Goal: Task Accomplishment & Management: Use online tool/utility

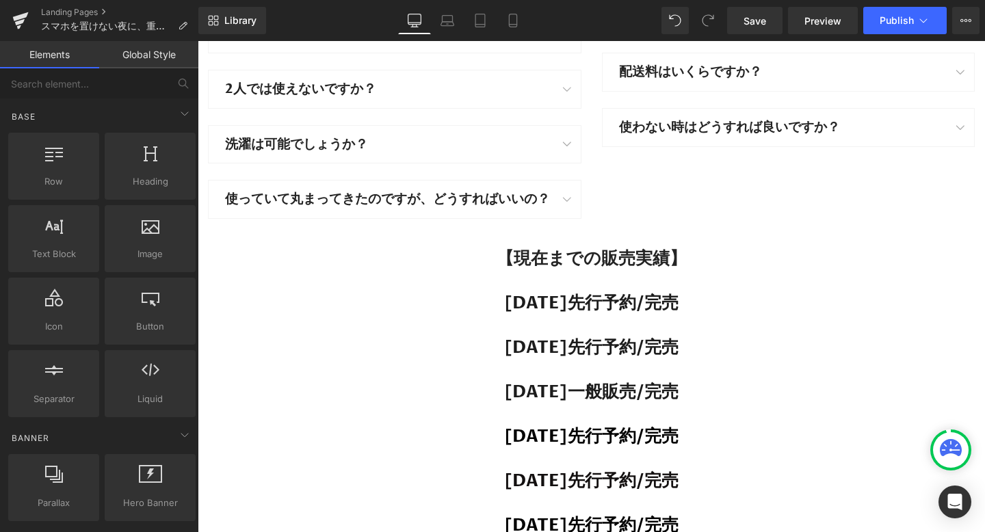
scroll to position [24475, 0]
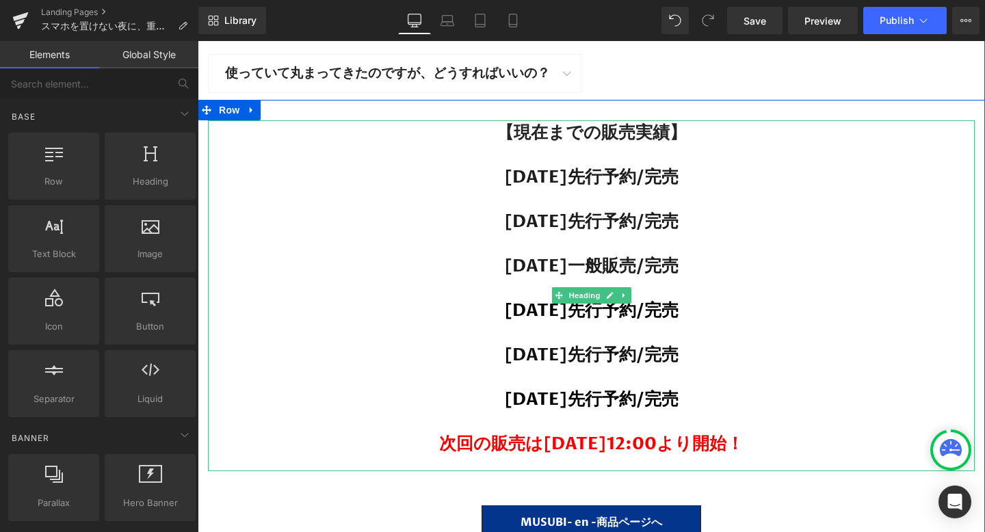
click at [496, 432] on span "次回の販売は[DATE]12:00より開始！" at bounding box center [591, 443] width 304 height 23
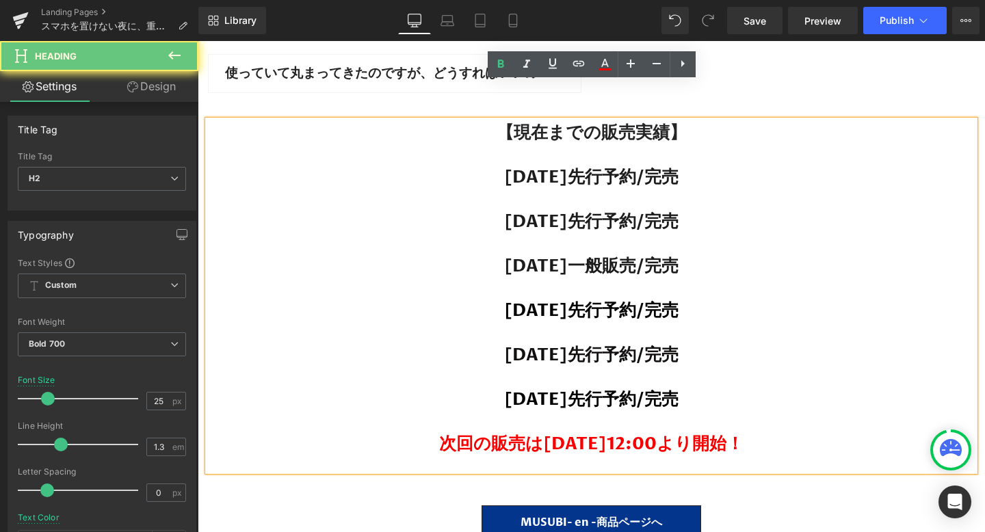
click at [522, 432] on span "次回の販売は[DATE]12:00より開始！" at bounding box center [591, 443] width 304 height 23
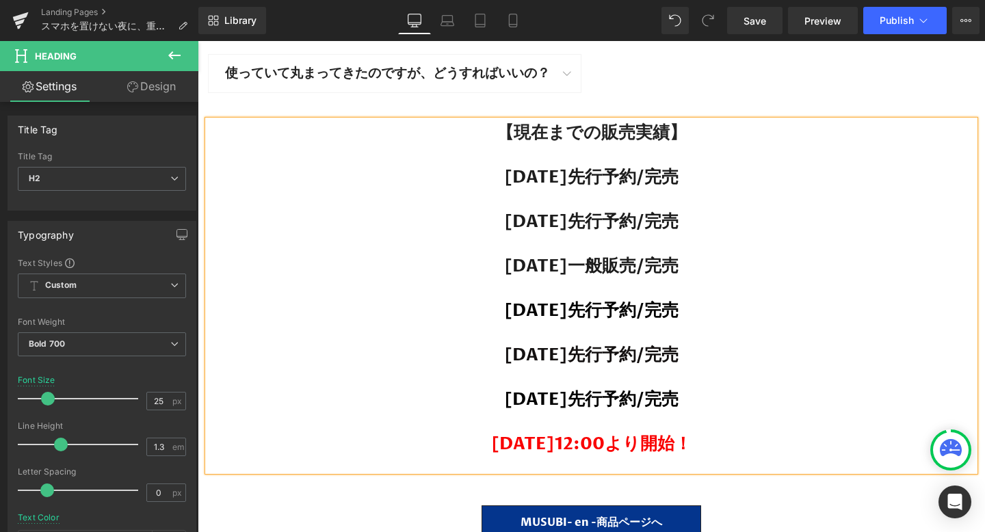
click at [654, 432] on span "[DATE]12:00より開始！" at bounding box center [591, 443] width 200 height 23
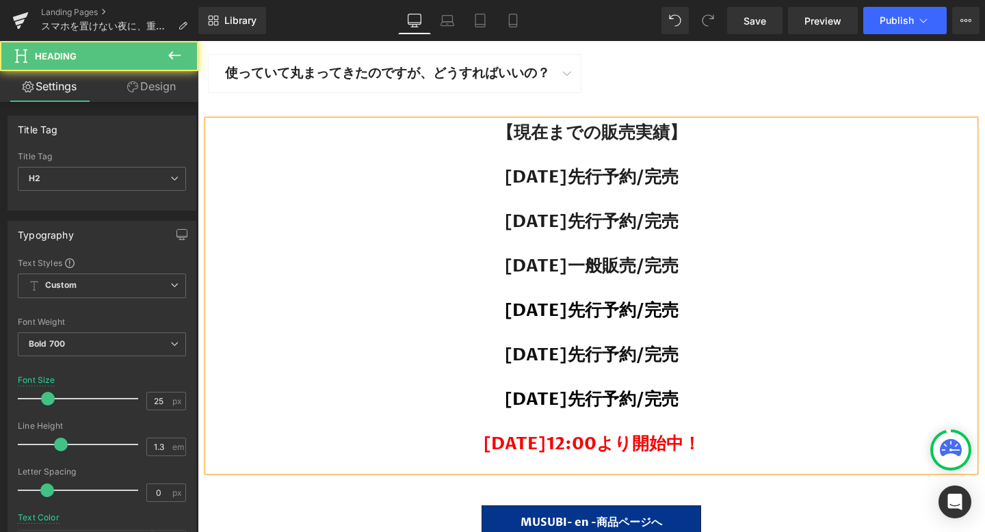
click at [650, 432] on span "[DATE]12:00より開始中！" at bounding box center [591, 443] width 217 height 23
drag, startPoint x: 729, startPoint y: 407, endPoint x: 421, endPoint y: 405, distance: 307.7
click at [421, 433] on h2 "[DATE]12:00より販売開始中！" at bounding box center [591, 444] width 767 height 23
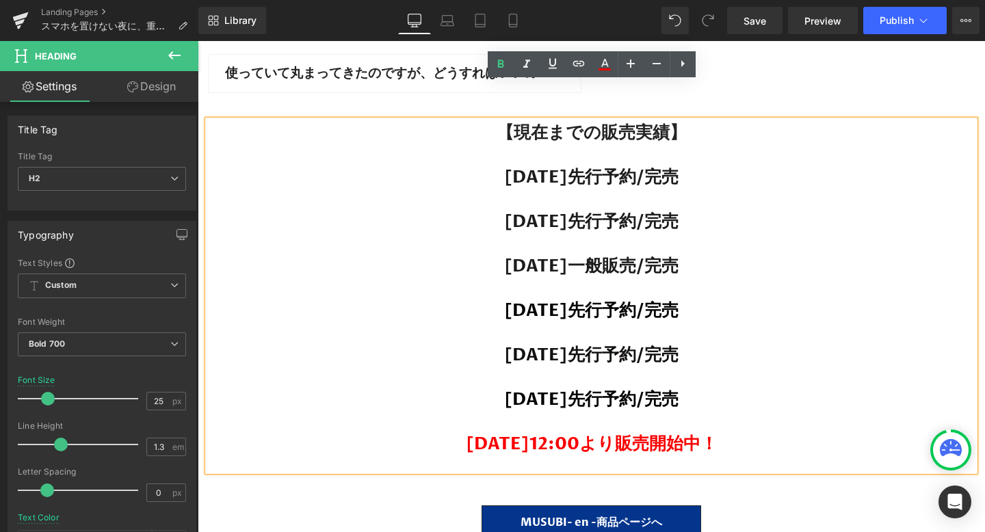
copy span "[DATE]12:00より販売開始中！"
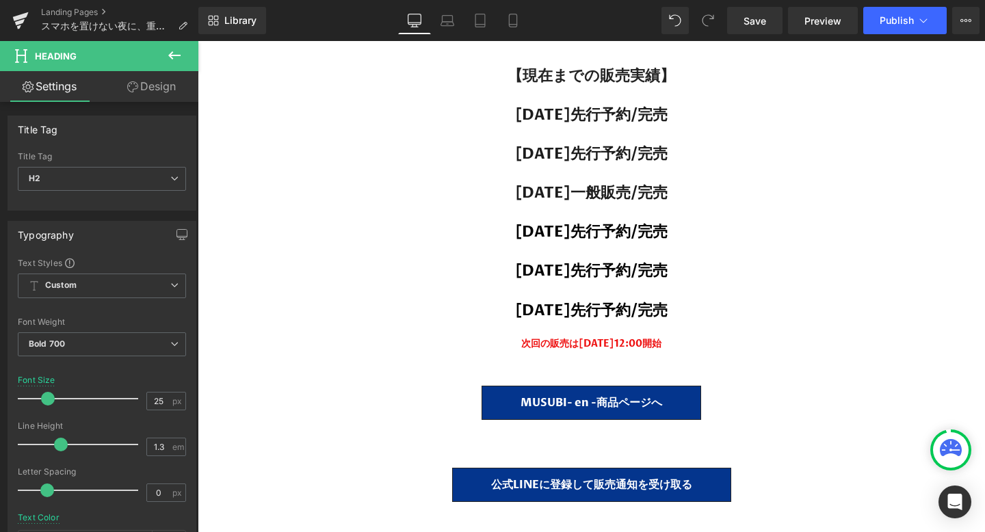
scroll to position [21714, 0]
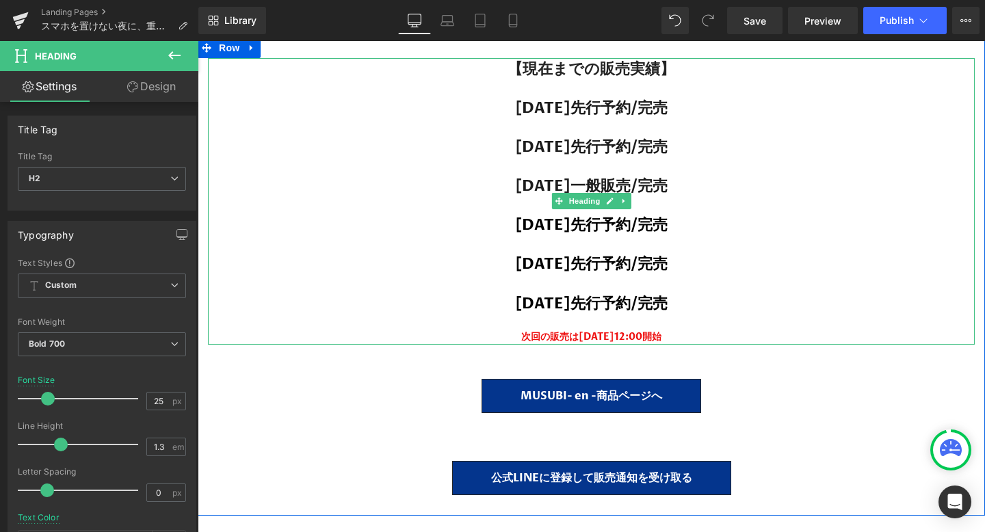
click at [630, 330] on strong "次回の販売は[DATE]12:00開始" at bounding box center [591, 336] width 140 height 13
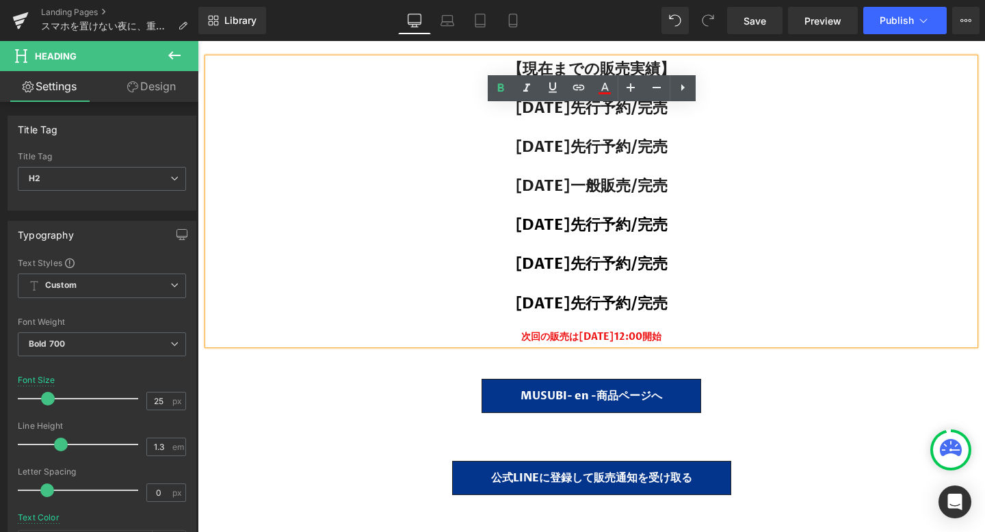
drag, startPoint x: 678, startPoint y: 302, endPoint x: 442, endPoint y: 302, distance: 236.6
click at [442, 329] on div "次回の販売は[DATE]12:00開始" at bounding box center [591, 337] width 767 height 16
paste div
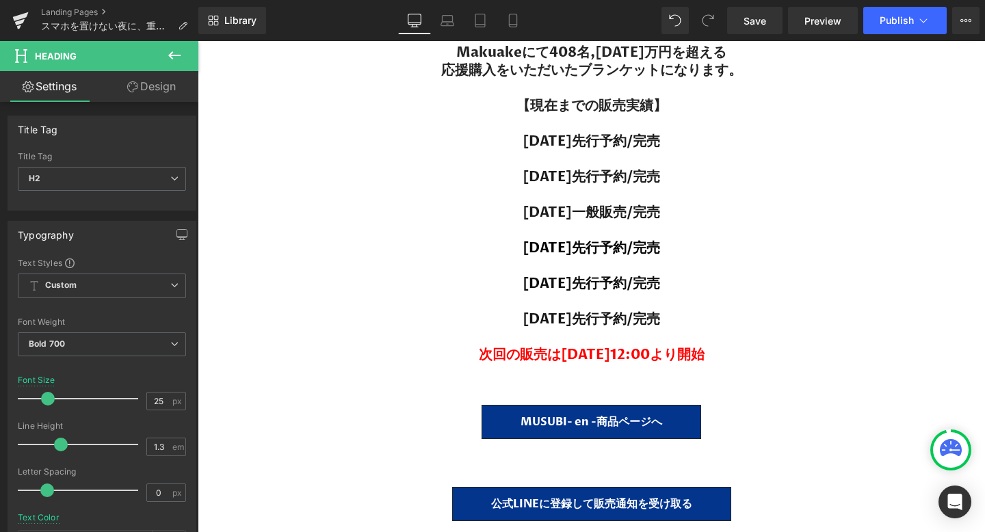
scroll to position [7962, 0]
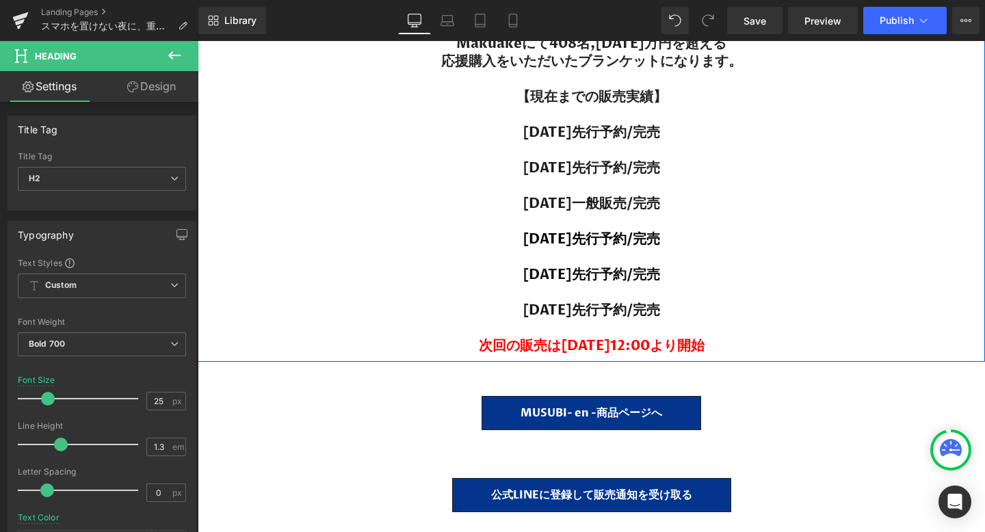
click at [574, 347] on span "次回の販売は[DATE]12:00より開始" at bounding box center [592, 345] width 226 height 18
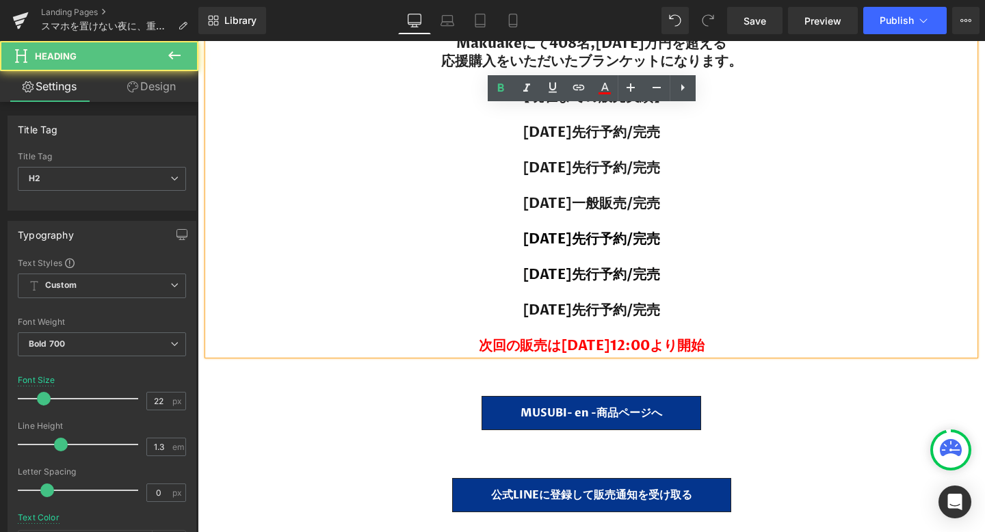
drag, startPoint x: 719, startPoint y: 345, endPoint x: 453, endPoint y: 344, distance: 266.7
click at [453, 344] on h2 "[DATE]先行予約/完売 次回の販売は[DATE]12:00より開始" at bounding box center [591, 328] width 767 height 53
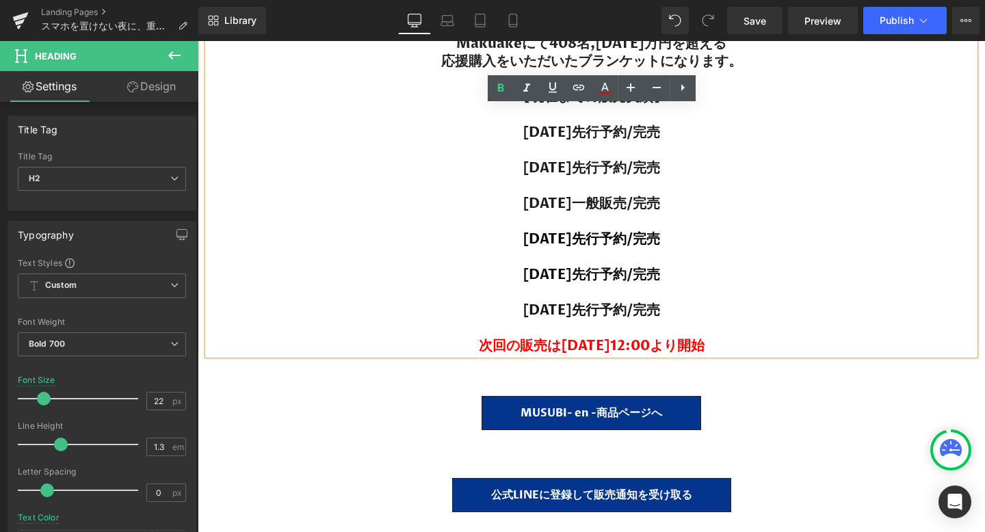
paste div
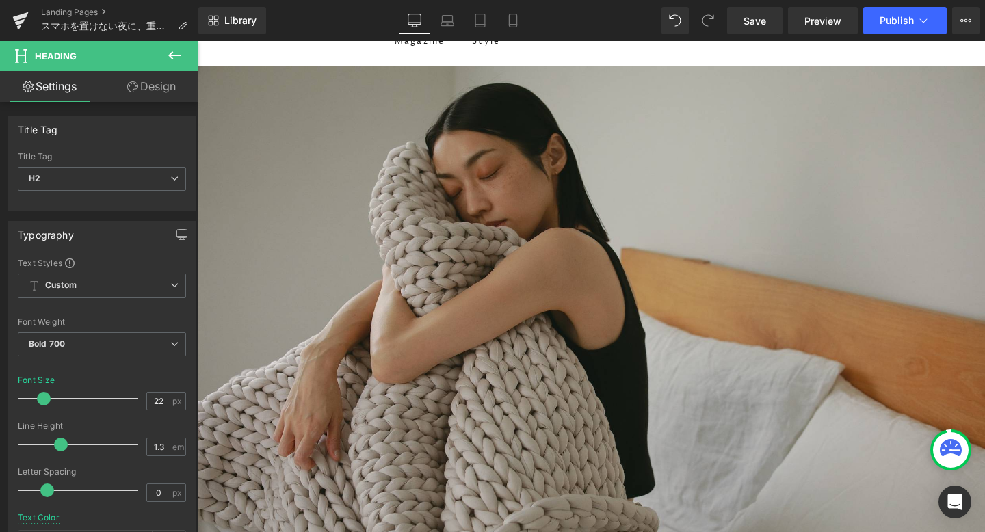
scroll to position [0, 0]
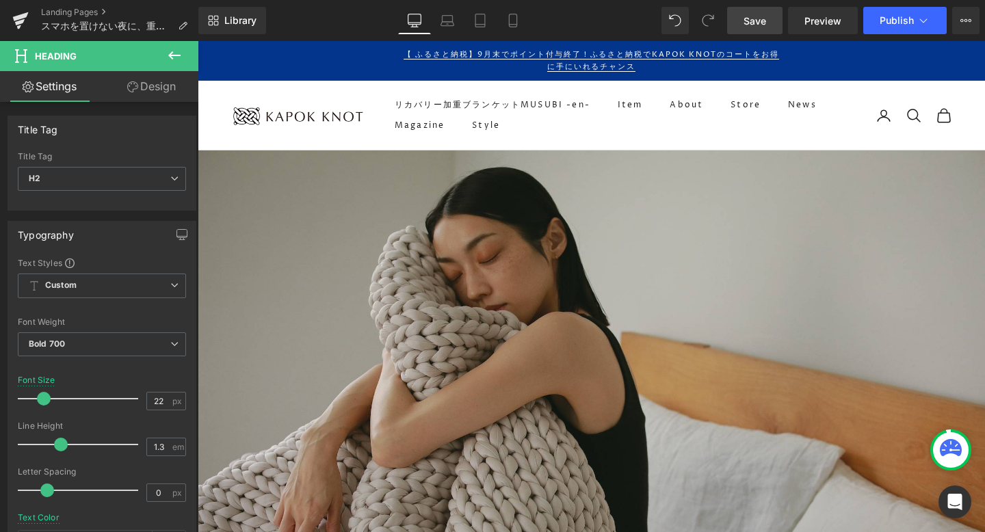
click at [757, 14] on span "Save" at bounding box center [754, 21] width 23 height 14
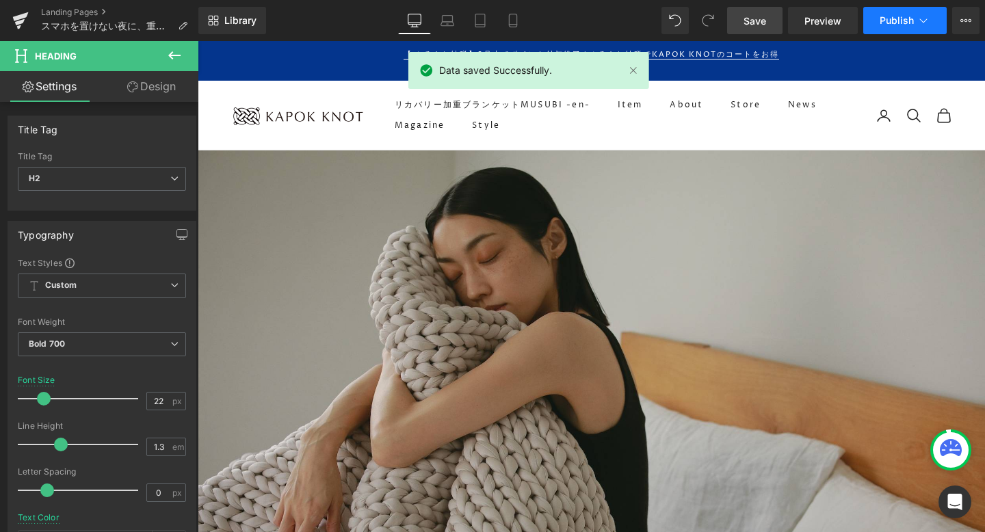
click at [886, 19] on span "Publish" at bounding box center [896, 20] width 34 height 11
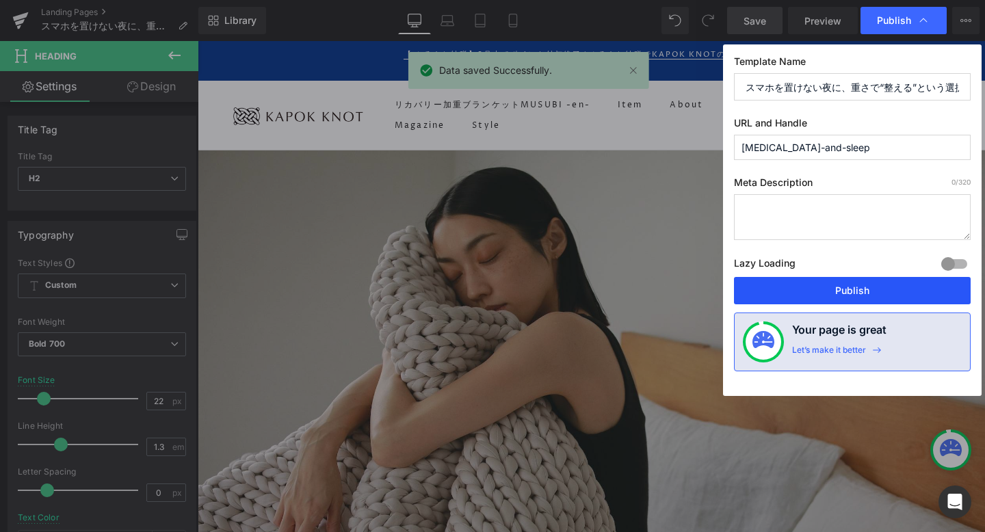
click at [776, 280] on button "Publish" at bounding box center [852, 290] width 237 height 27
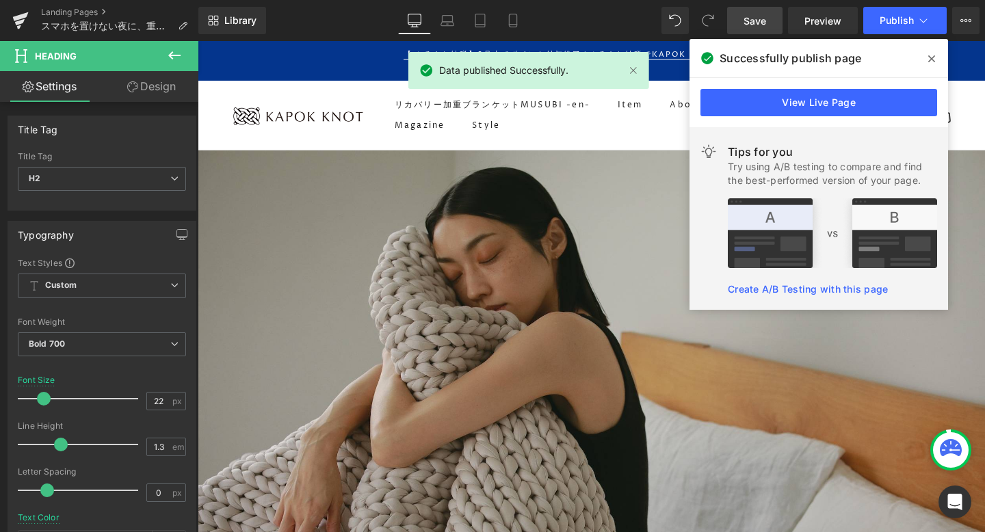
click at [935, 60] on span at bounding box center [931, 59] width 22 height 22
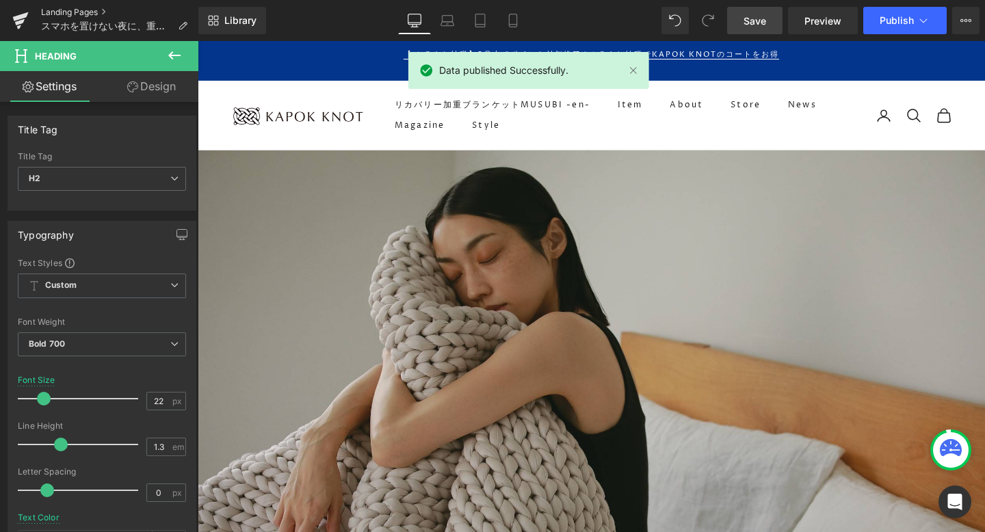
click at [97, 10] on link "Landing Pages" at bounding box center [119, 12] width 157 height 11
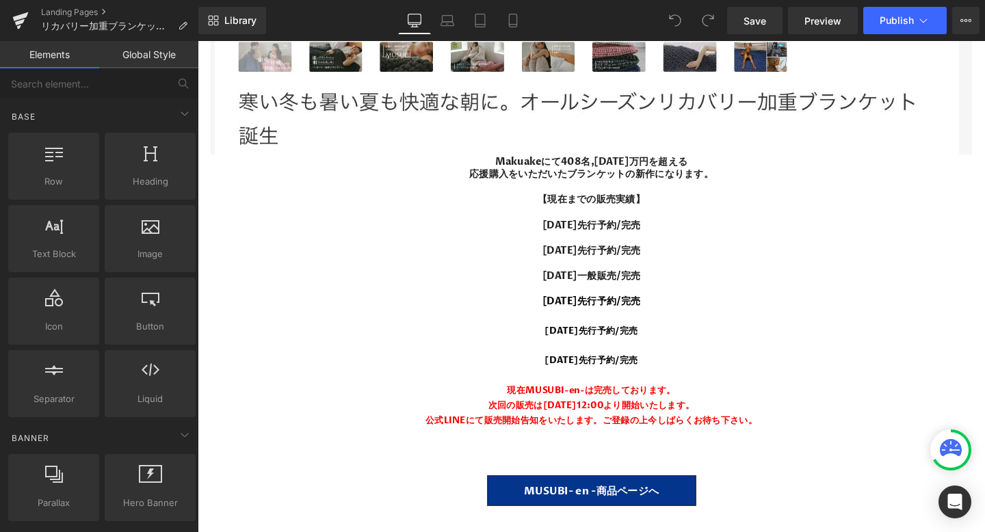
scroll to position [11761, 0]
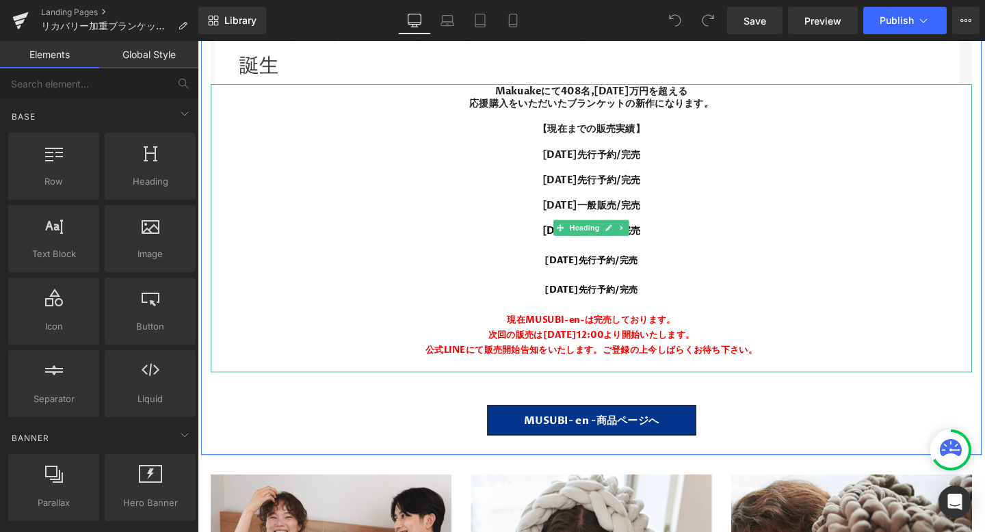
click at [632, 359] on div "公式LINEにて販売開始告知をいたします。ご登録の上今しばらくお待ち下さい。" at bounding box center [611, 366] width 800 height 16
click at [717, 362] on font "公式LINEにて販売開始告知をいたします。ご登録の上今しばらくお待ち下さい。" at bounding box center [611, 365] width 349 height 13
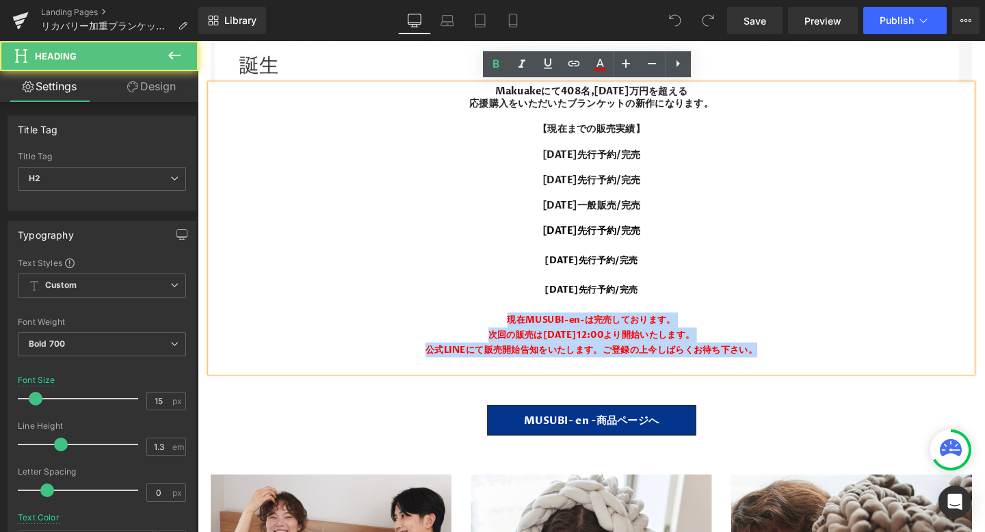
drag, startPoint x: 816, startPoint y: 366, endPoint x: 494, endPoint y: 338, distance: 324.0
click at [494, 338] on div "Makuakeにて408名,1300万円を超える 応援購入をいただいたブランケットの新作になります。 【現在までの販売実績】 2024年10月先行予約/完売 …" at bounding box center [611, 238] width 800 height 304
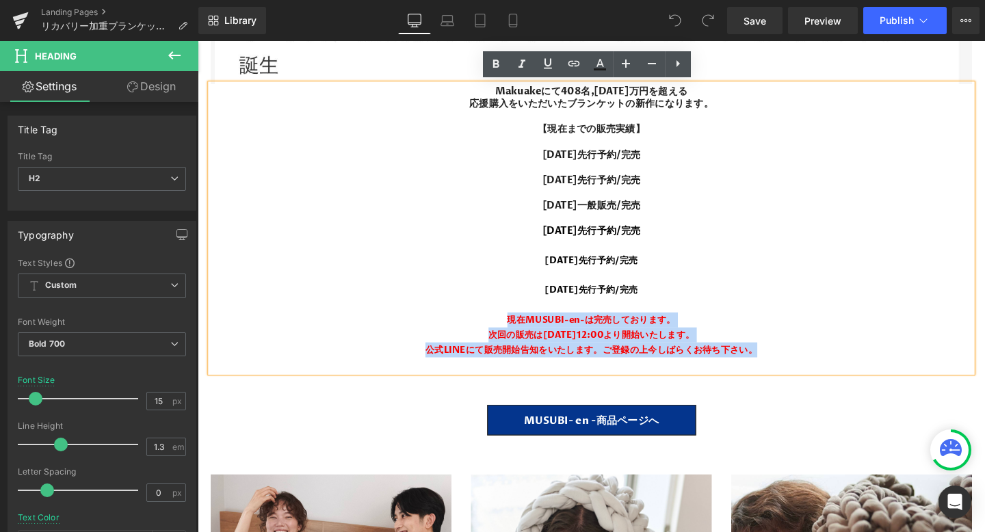
paste div
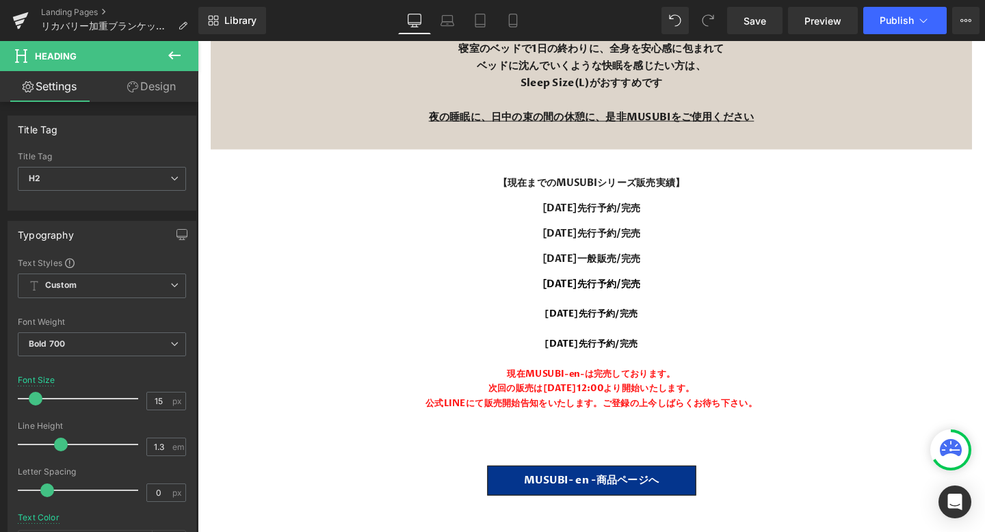
scroll to position [15132, 0]
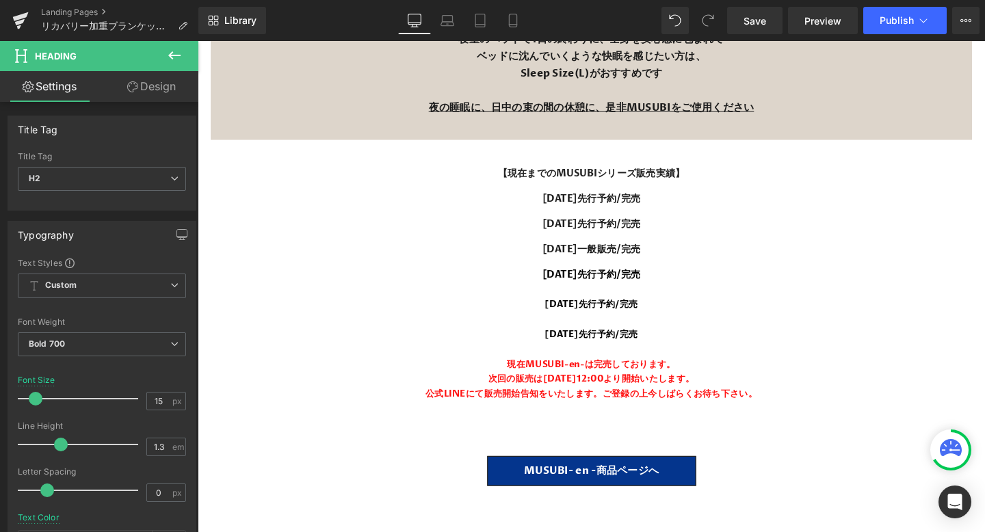
click at [633, 390] on span "次回の販売は9月12日(金)12:00より開始いたします。" at bounding box center [611, 396] width 217 height 13
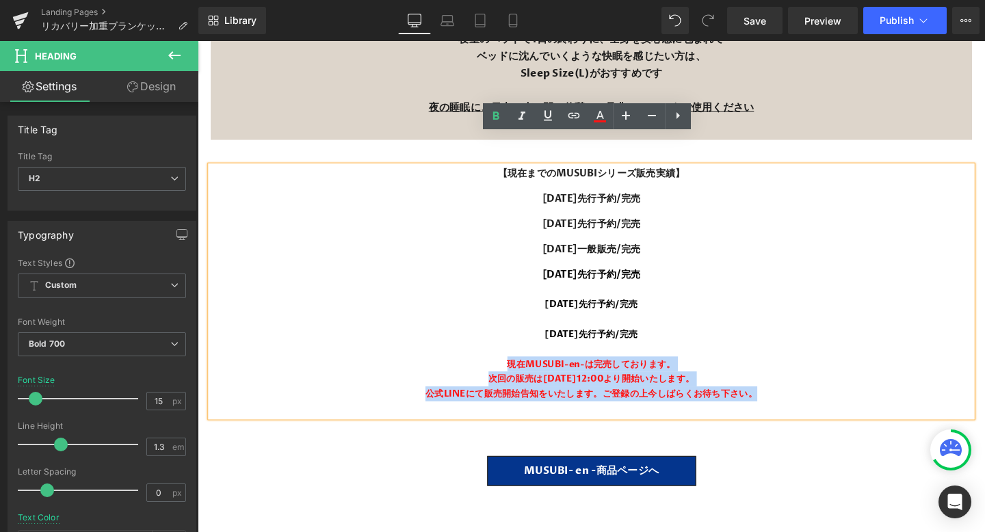
drag, startPoint x: 786, startPoint y: 379, endPoint x: 509, endPoint y: 354, distance: 278.8
click at [509, 354] on div "【現在までのMUSUBIシリーズ販売実績】 2024年10月先行予約/完売 2024年11月先行予約/完売 2025年1月一般販売/完売 2025年5月23日…" at bounding box center [611, 303] width 800 height 263
paste div
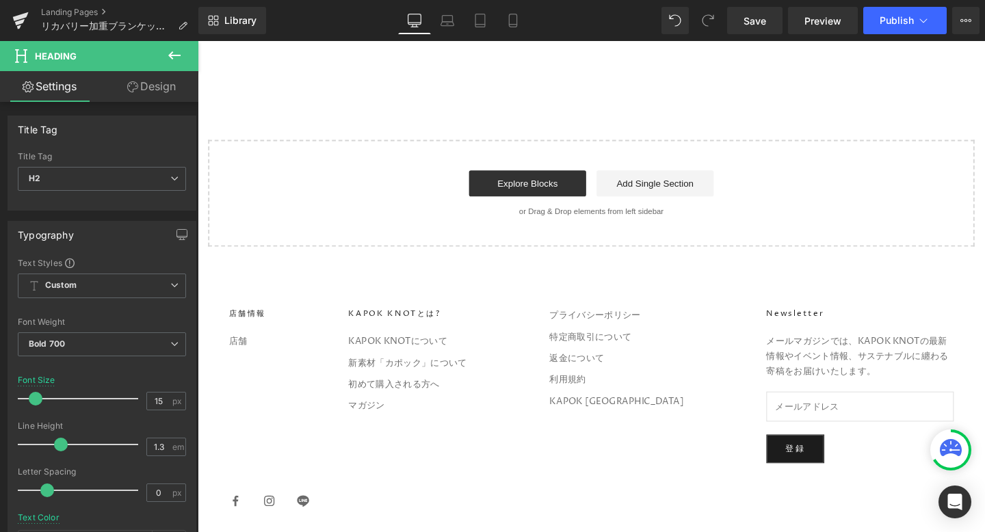
scroll to position [20235, 0]
click at [758, 12] on link "Save" at bounding box center [754, 20] width 55 height 27
click at [905, 24] on span "Publish" at bounding box center [896, 20] width 34 height 11
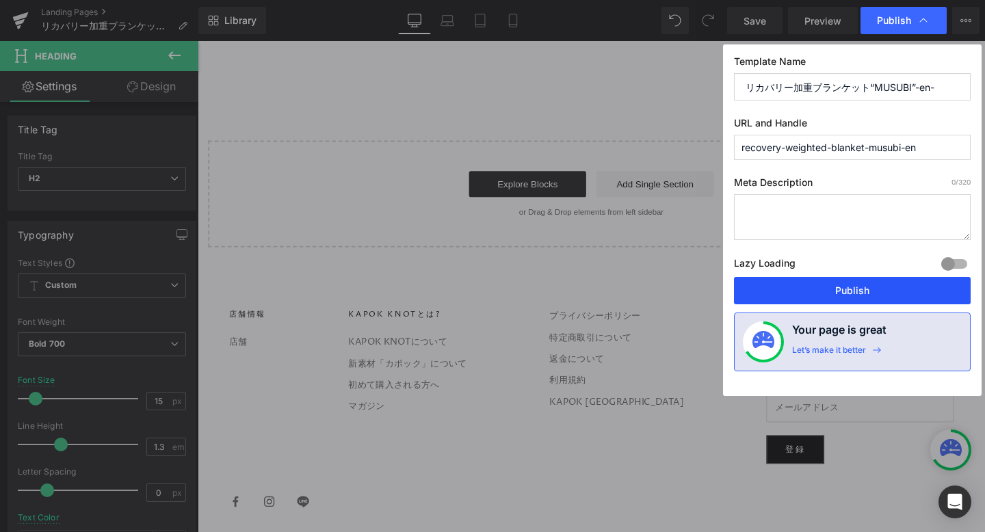
click at [799, 299] on button "Publish" at bounding box center [852, 290] width 237 height 27
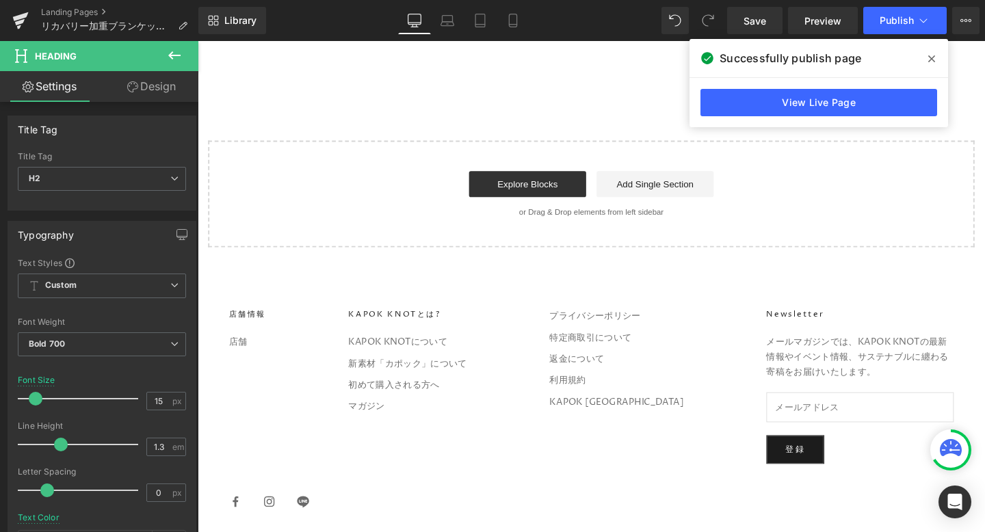
click at [931, 55] on icon at bounding box center [931, 58] width 7 height 11
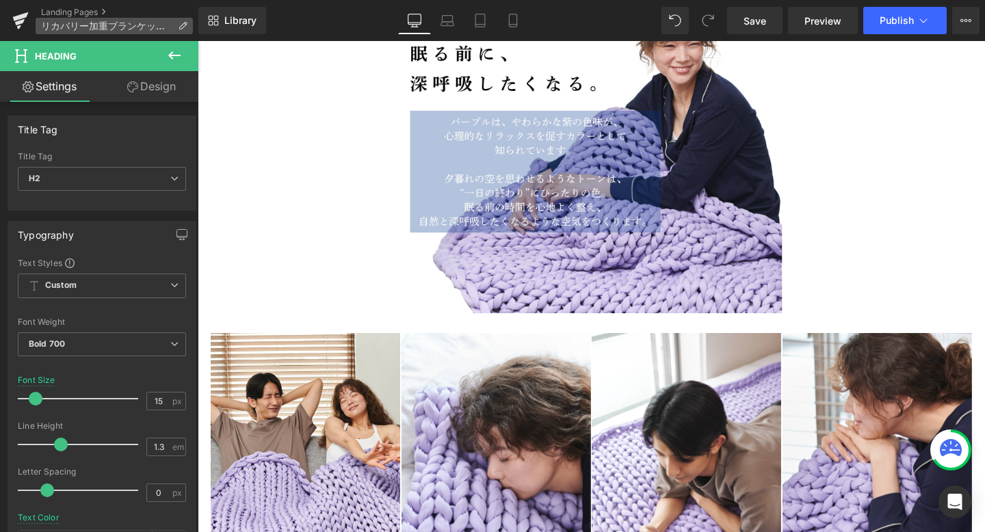
scroll to position [10568, 0]
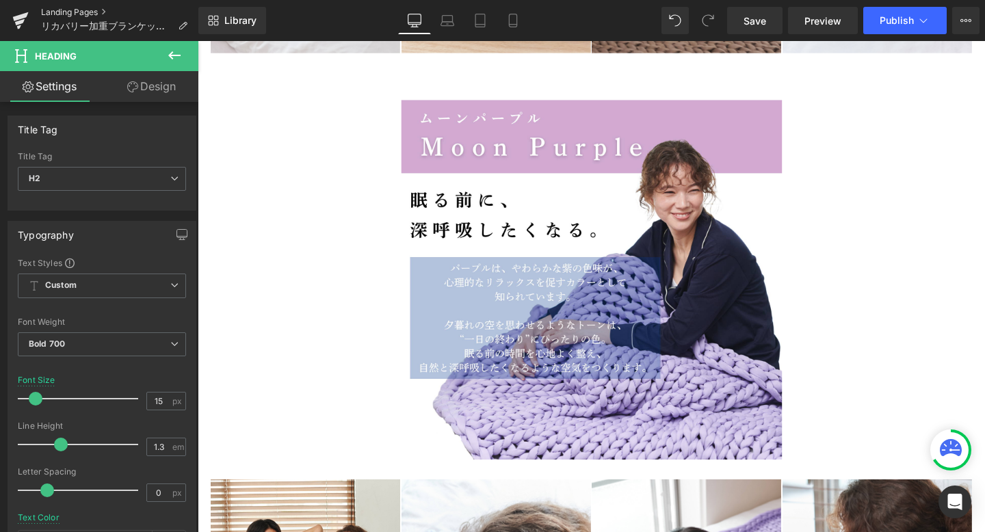
click at [69, 13] on link "Landing Pages" at bounding box center [119, 12] width 157 height 11
